Goal: Transaction & Acquisition: Purchase product/service

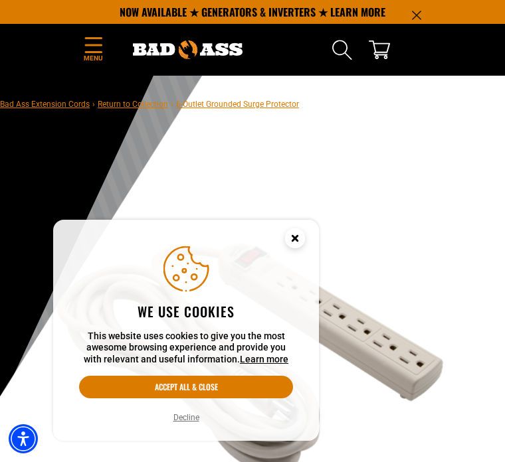
click at [295, 243] on circle "Close this option" at bounding box center [295, 239] width 20 height 20
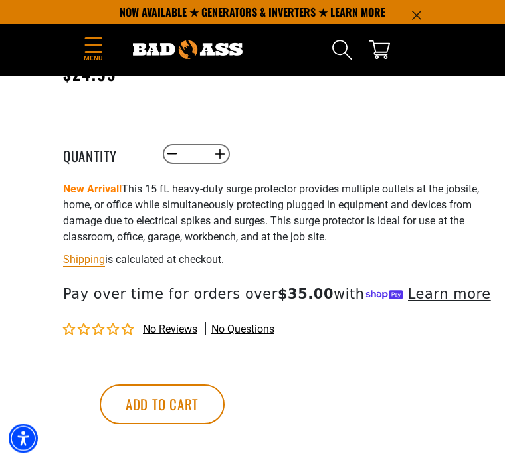
scroll to position [605, 0]
click at [410, 353] on div "6-Outlet Grounded Surge Protector 6-Outlet Grounded Surge Protector BASS6900WH …" at bounding box center [279, 233] width 432 height 464
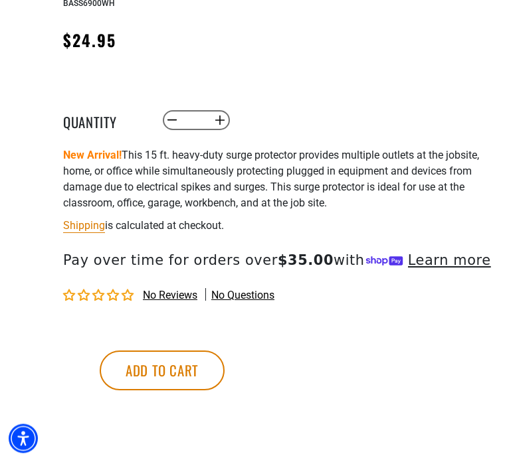
scroll to position [640, 0]
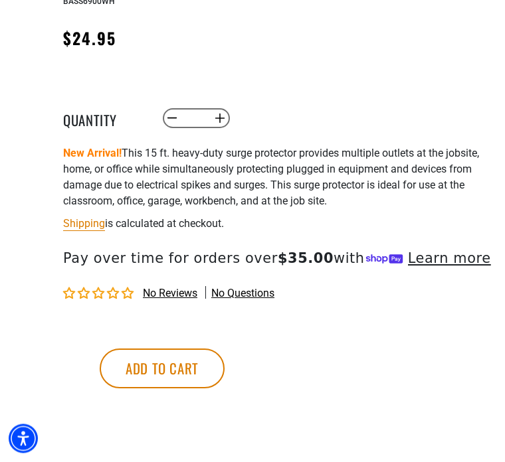
click at [225, 372] on button "Add to cart" at bounding box center [162, 369] width 125 height 40
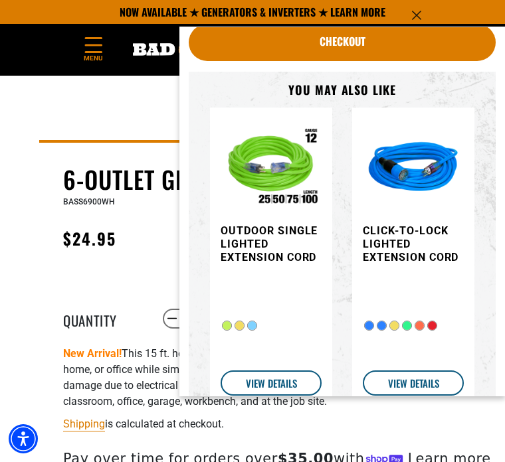
scroll to position [440, 0]
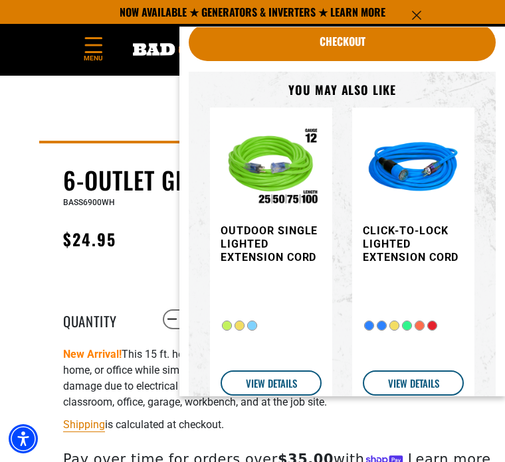
click at [421, 8] on p "NOW AVAILABLE ★ GENERATORS & INVERTERS ★ LEARN MORE" at bounding box center [252, 12] width 339 height 24
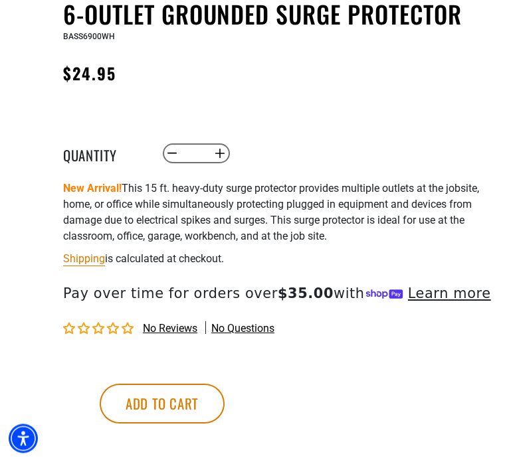
scroll to position [607, 0]
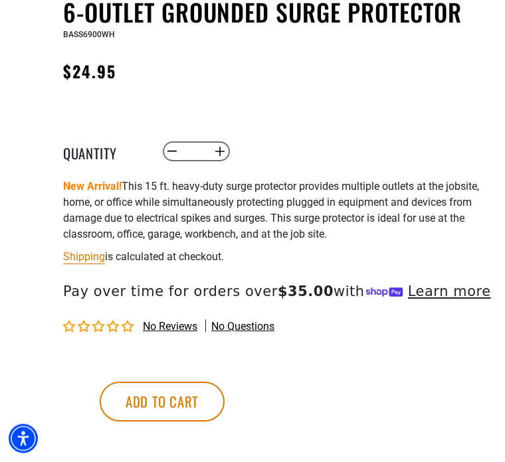
click at [225, 396] on button "Add to cart" at bounding box center [162, 403] width 125 height 40
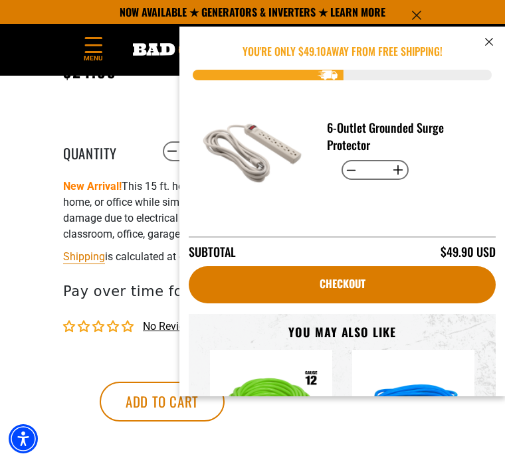
click at [264, 238] on div "Subtotal $49.90 USD" at bounding box center [342, 249] width 307 height 25
click at [495, 35] on button "cart" at bounding box center [489, 41] width 16 height 17
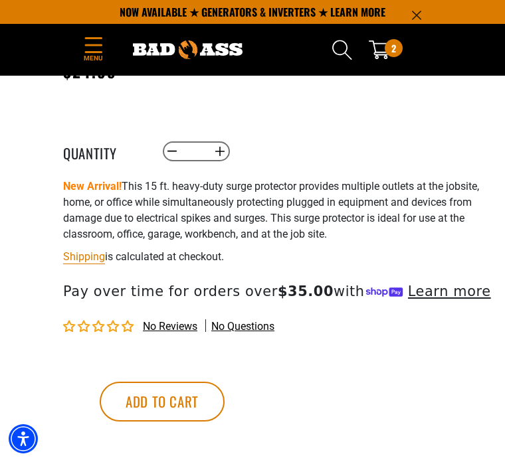
click at [420, 3] on p "NOW AVAILABLE ★ GENERATORS & INVERTERS ★ LEARN MORE" at bounding box center [252, 12] width 339 height 24
